Goal: Manage account settings

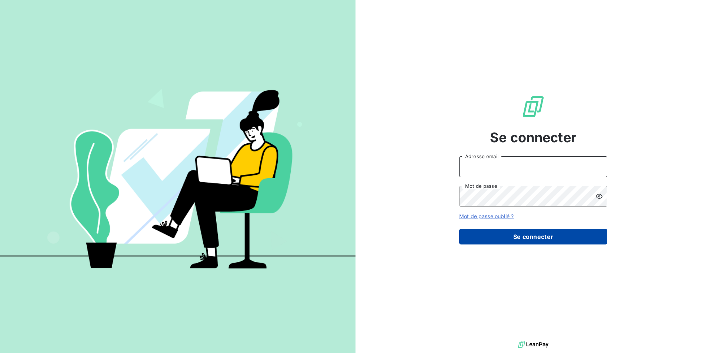
type input "[EMAIL_ADDRESS][DOMAIN_NAME]"
click at [545, 238] on button "Se connecter" at bounding box center [533, 237] width 148 height 16
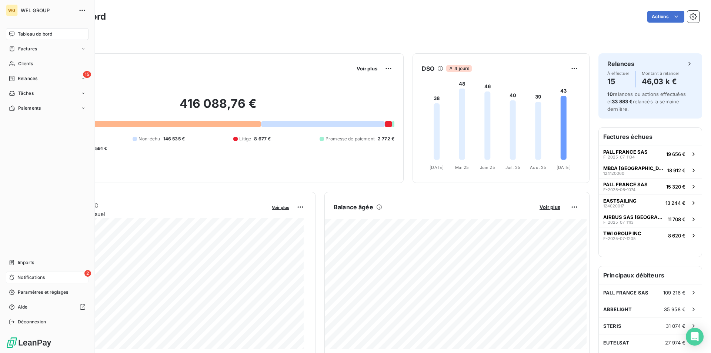
click at [51, 275] on div "2 Notifications" at bounding box center [47, 277] width 83 height 12
click at [29, 292] on span "Paramètres et réglages" at bounding box center [43, 292] width 50 height 7
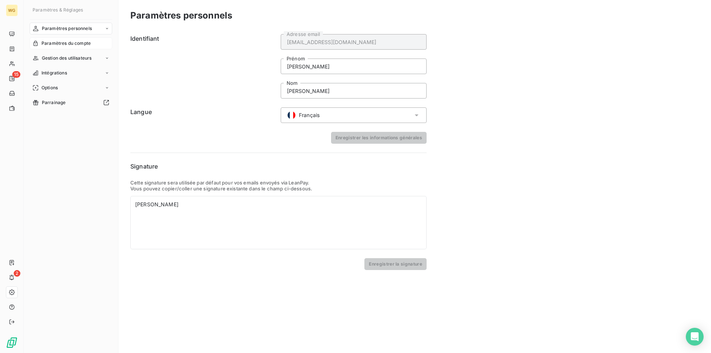
click at [79, 44] on span "Paramètres du compte" at bounding box center [65, 43] width 49 height 7
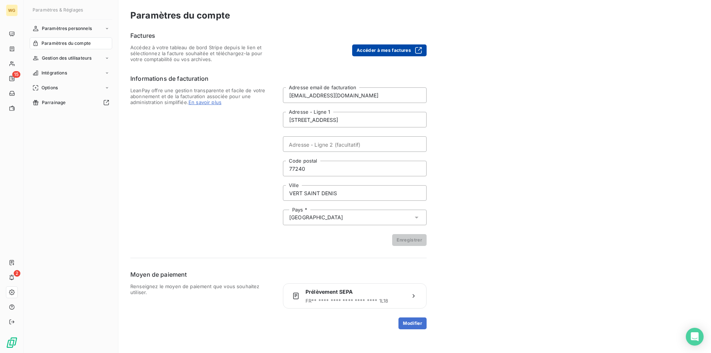
click at [383, 52] on button "Accéder à mes factures" at bounding box center [389, 50] width 74 height 12
